Goal: Find specific page/section: Find specific page/section

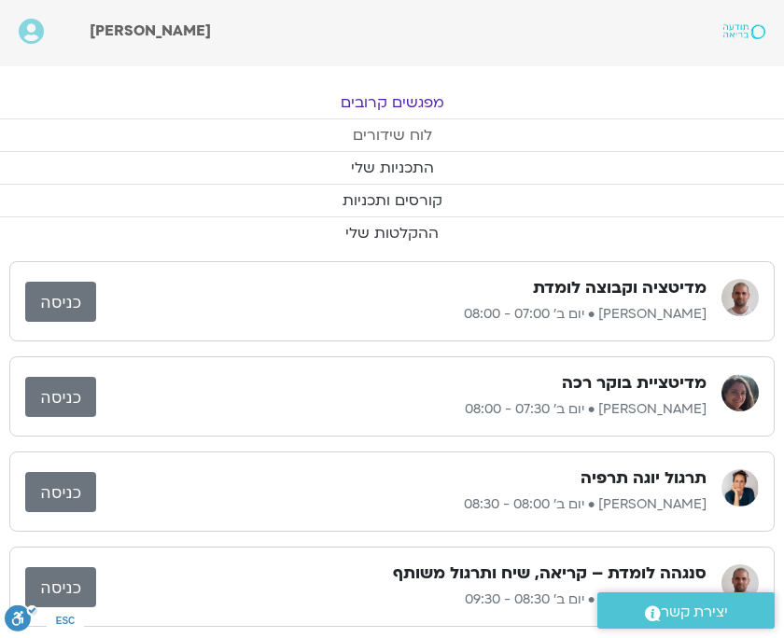
click at [385, 137] on link "לוח שידורים" at bounding box center [392, 135] width 784 height 32
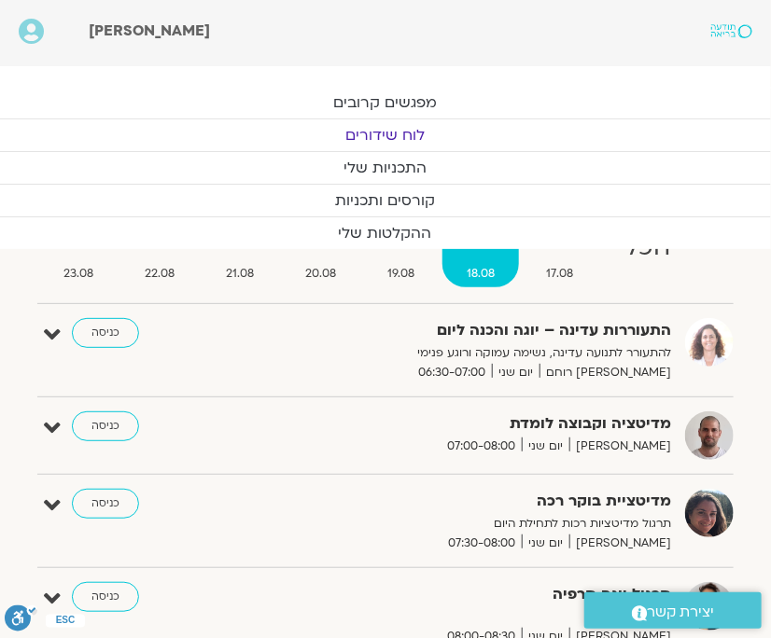
click at [112, 334] on link "כניסה" at bounding box center [105, 333] width 67 height 30
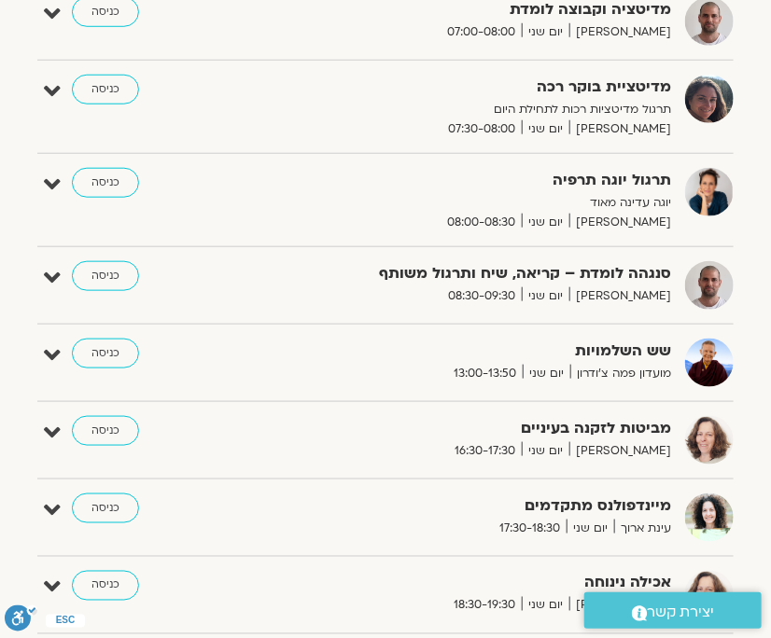
scroll to position [418, 0]
